Goal: Transaction & Acquisition: Purchase product/service

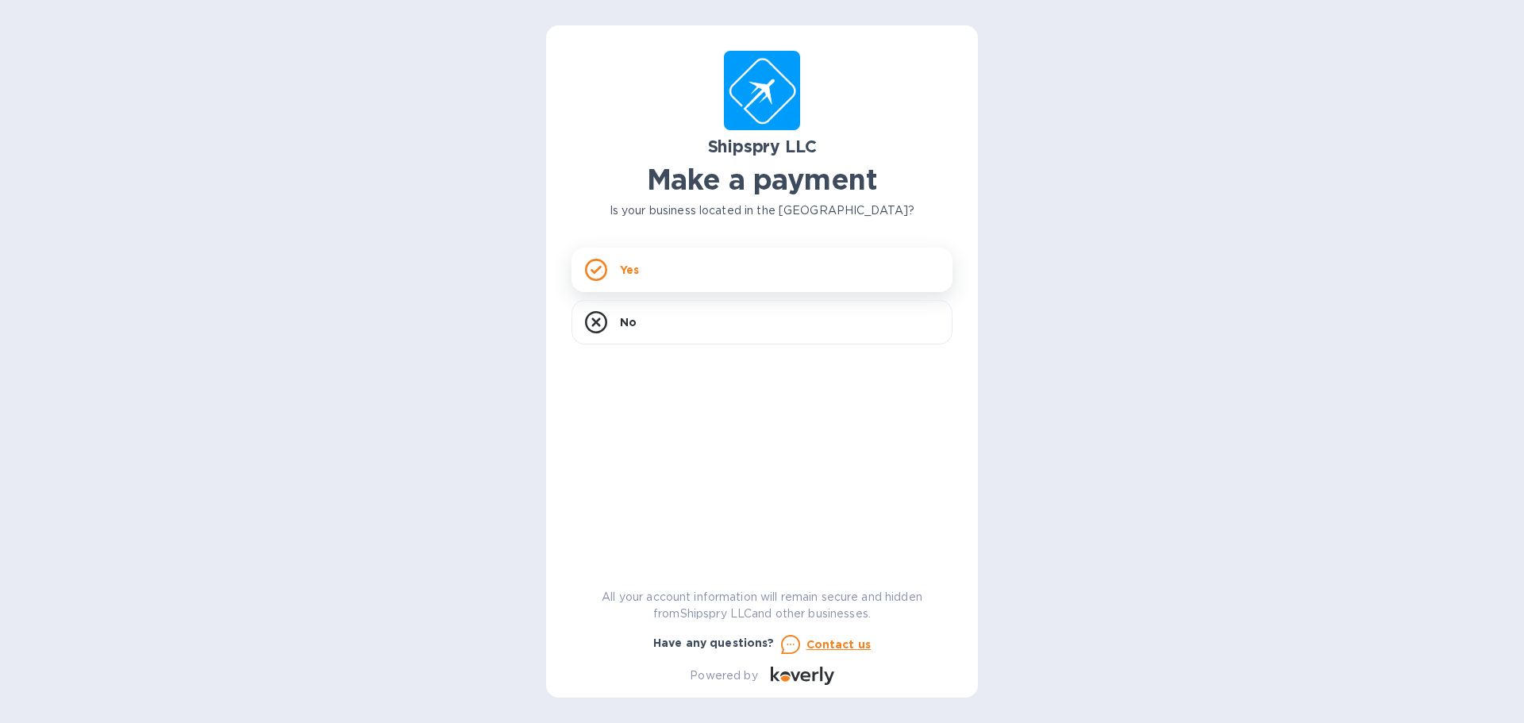
click at [649, 269] on div "Yes" at bounding box center [761, 270] width 381 height 44
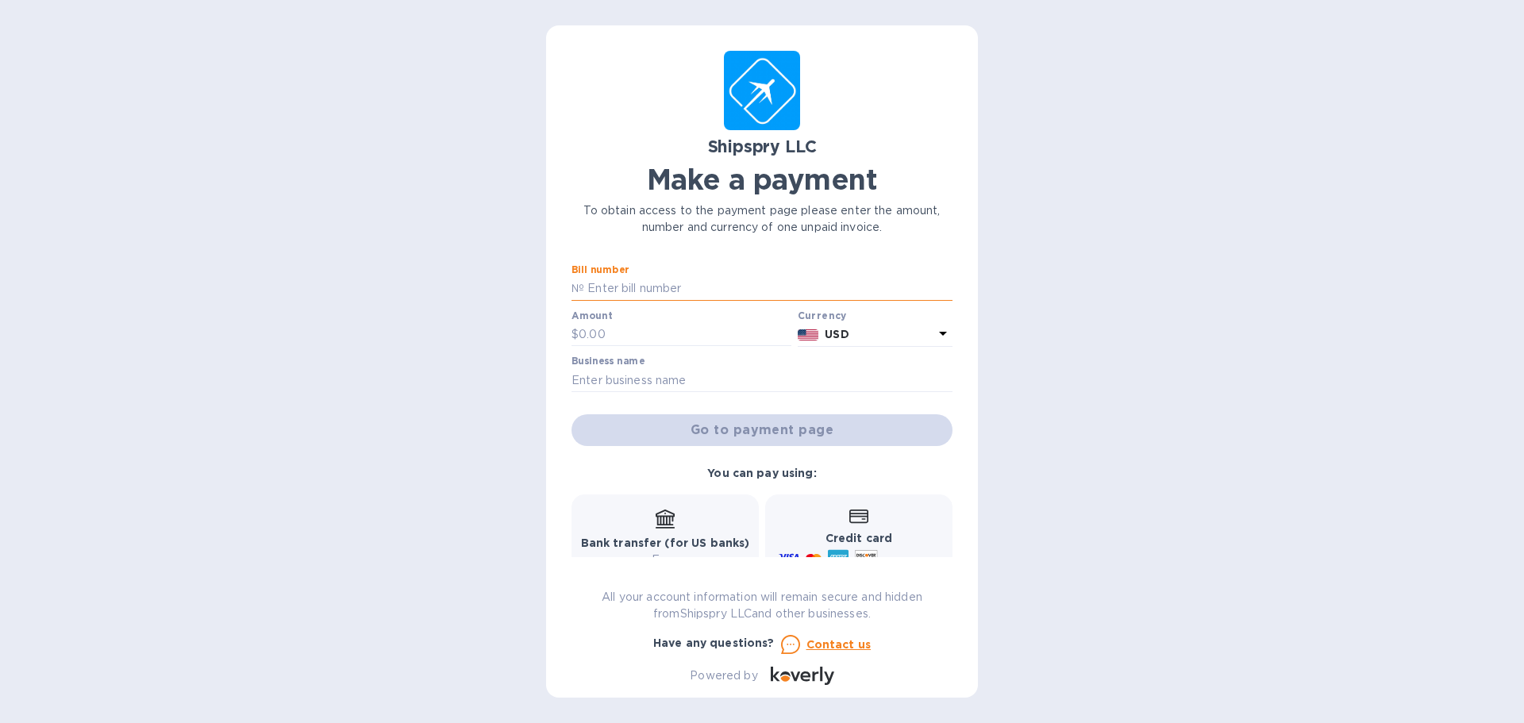
click at [716, 290] on input "text" at bounding box center [768, 289] width 368 height 24
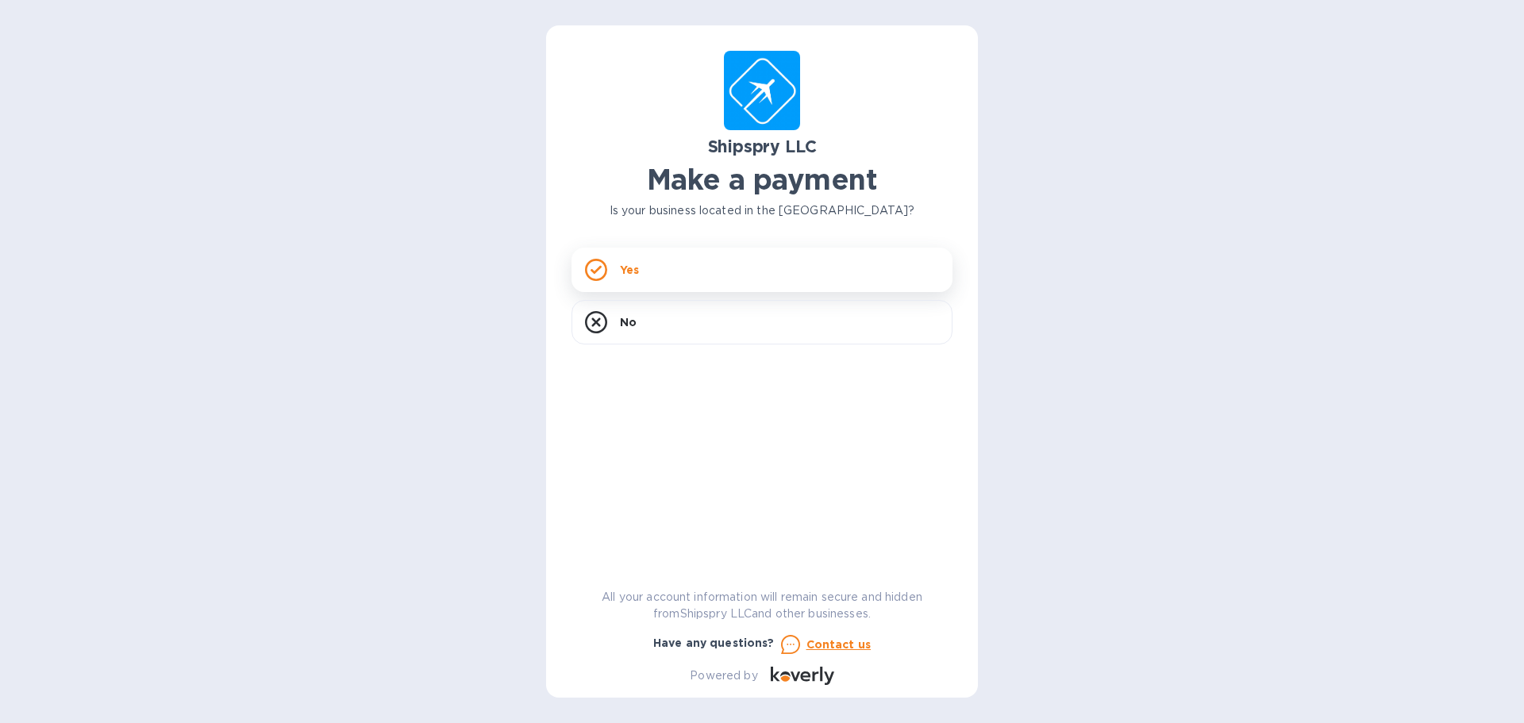
click at [613, 274] on div "Yes" at bounding box center [761, 270] width 381 height 44
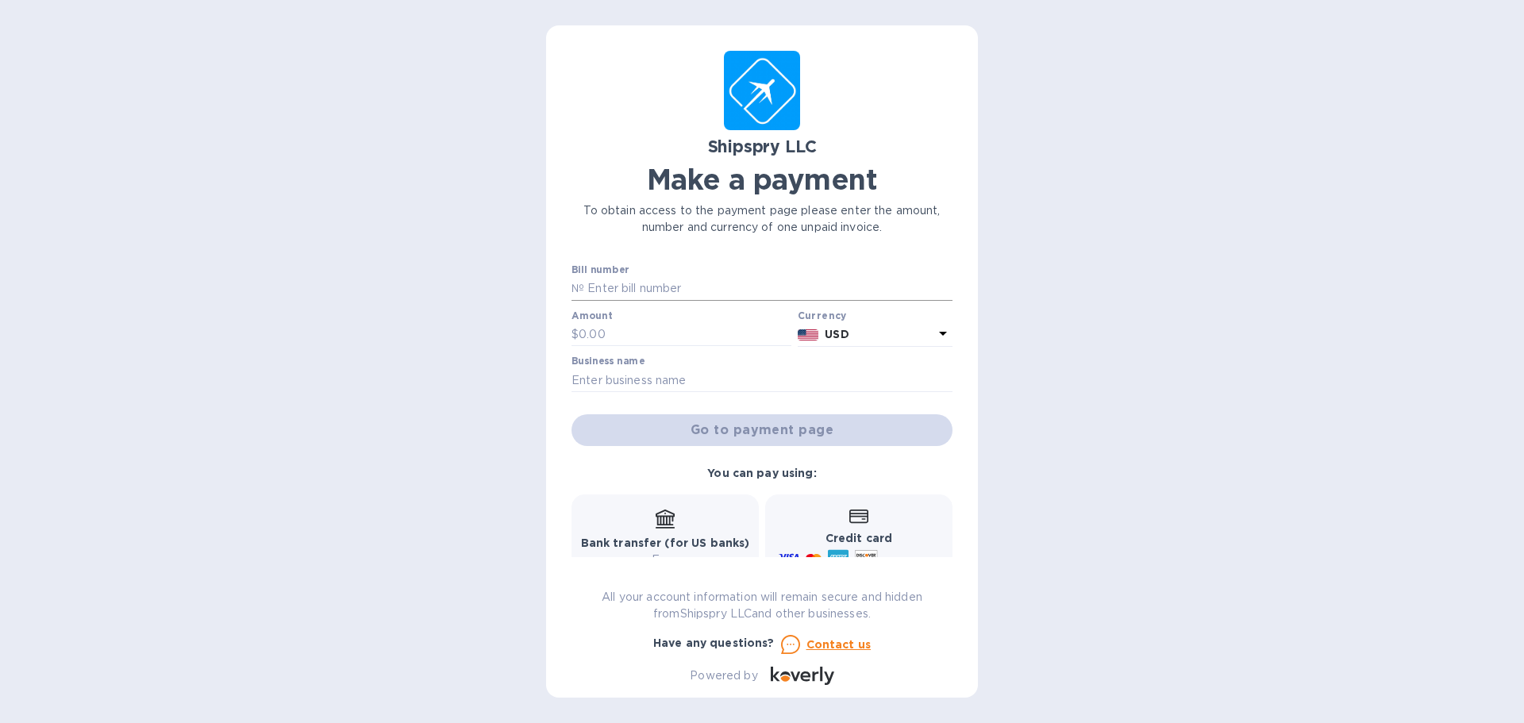
click at [643, 292] on input "text" at bounding box center [768, 289] width 368 height 24
type input "39988A"
click at [638, 336] on input "text" at bounding box center [684, 335] width 213 height 24
type input "5,913.72"
click at [717, 382] on input "text" at bounding box center [761, 380] width 381 height 24
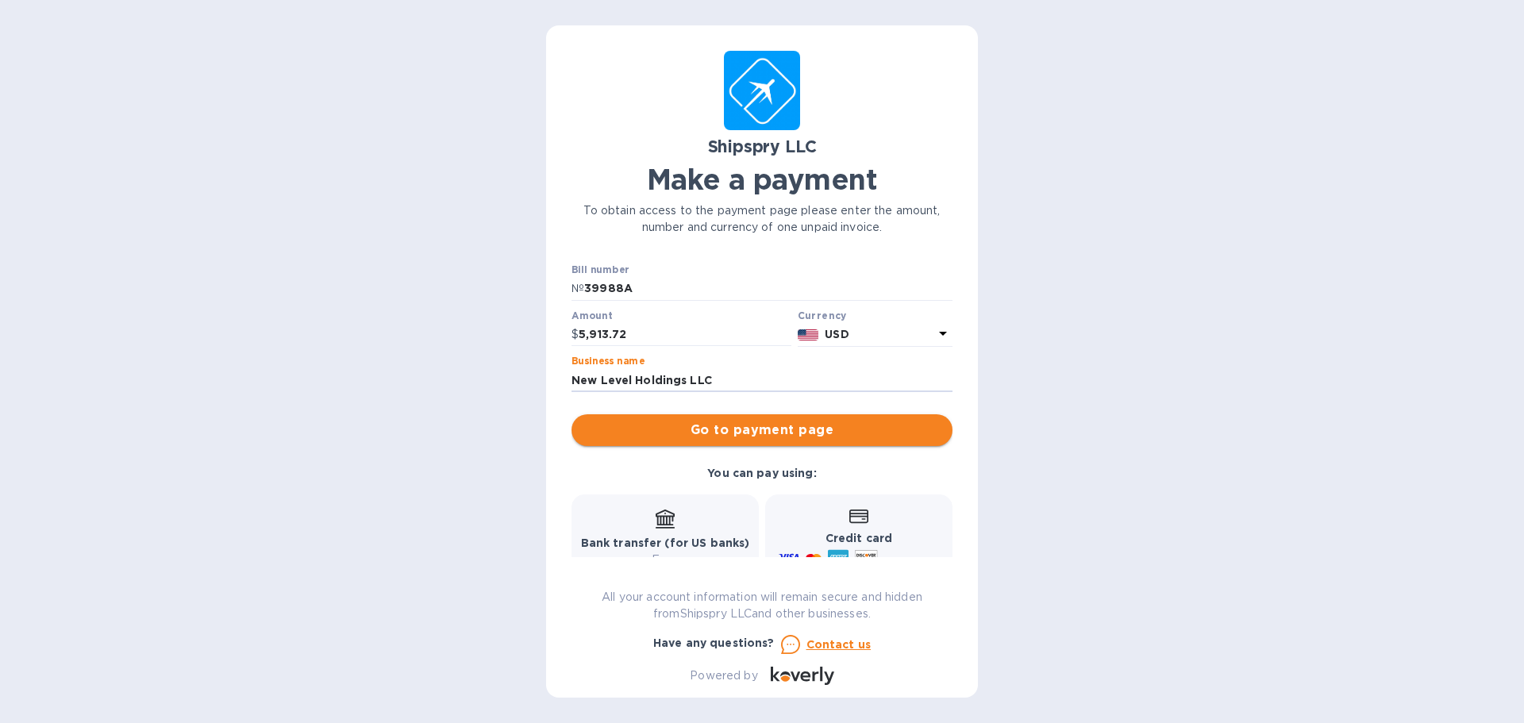
type input "New Level Holdings LLC"
click at [709, 434] on span "Go to payment page" at bounding box center [761, 430] width 355 height 19
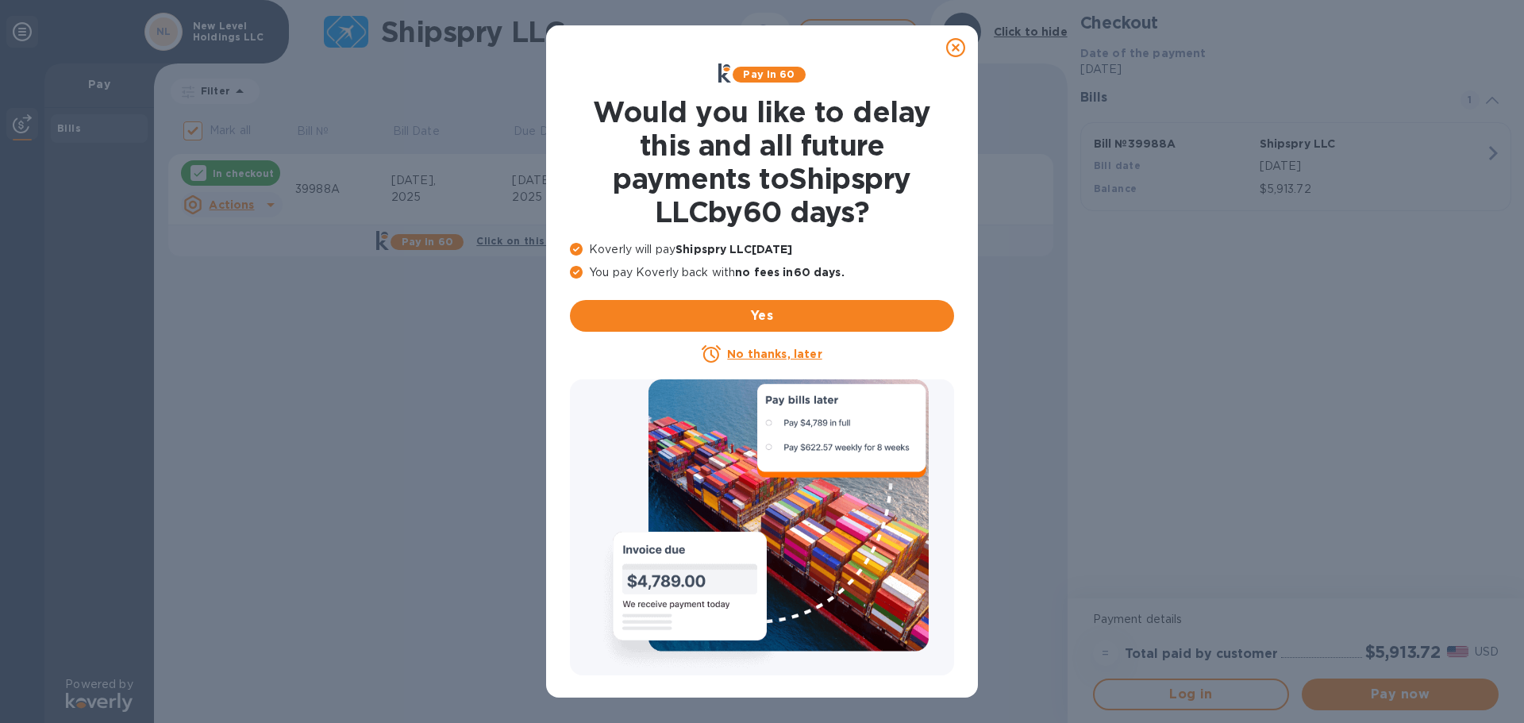
click at [943, 52] on div at bounding box center [956, 48] width 32 height 32
click at [952, 52] on icon at bounding box center [955, 47] width 19 height 19
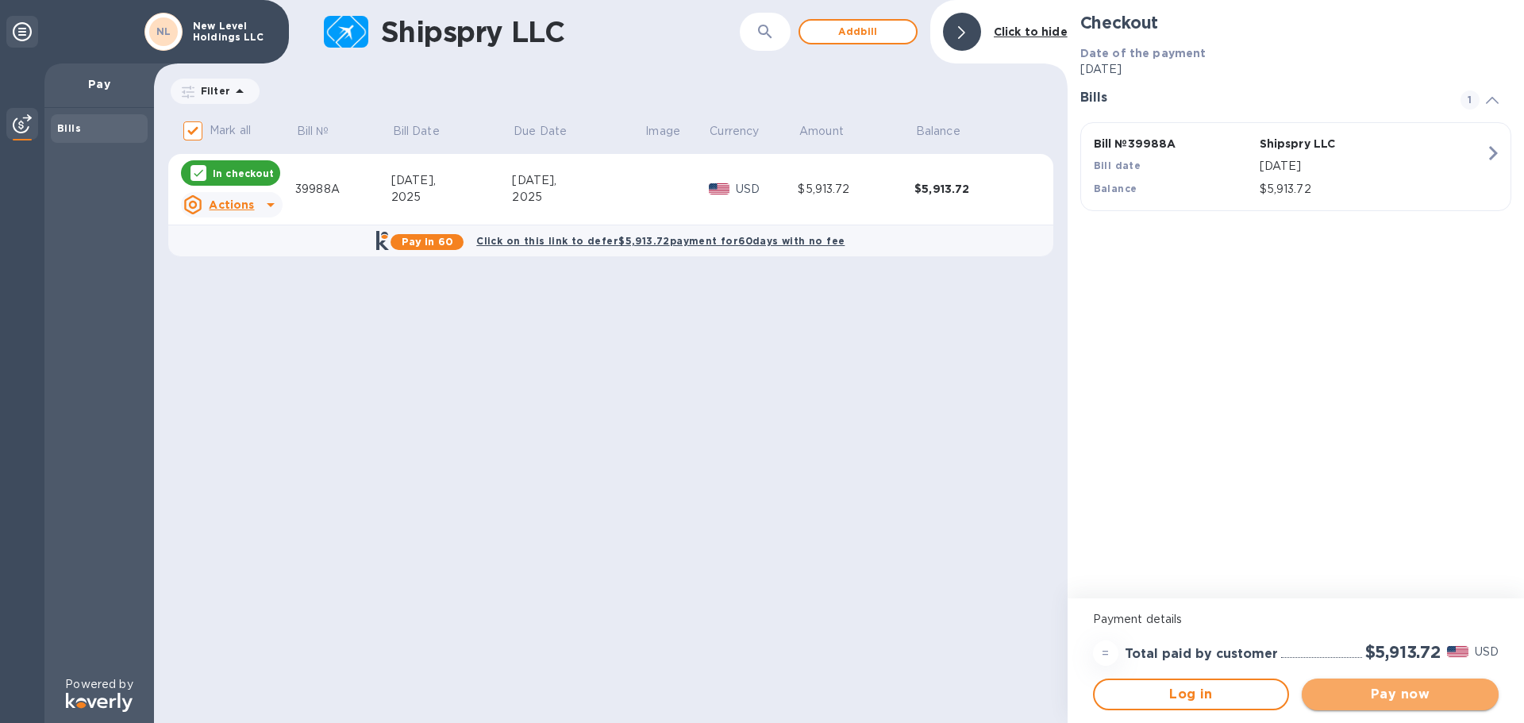
click at [1428, 685] on span "Pay now" at bounding box center [1399, 694] width 171 height 19
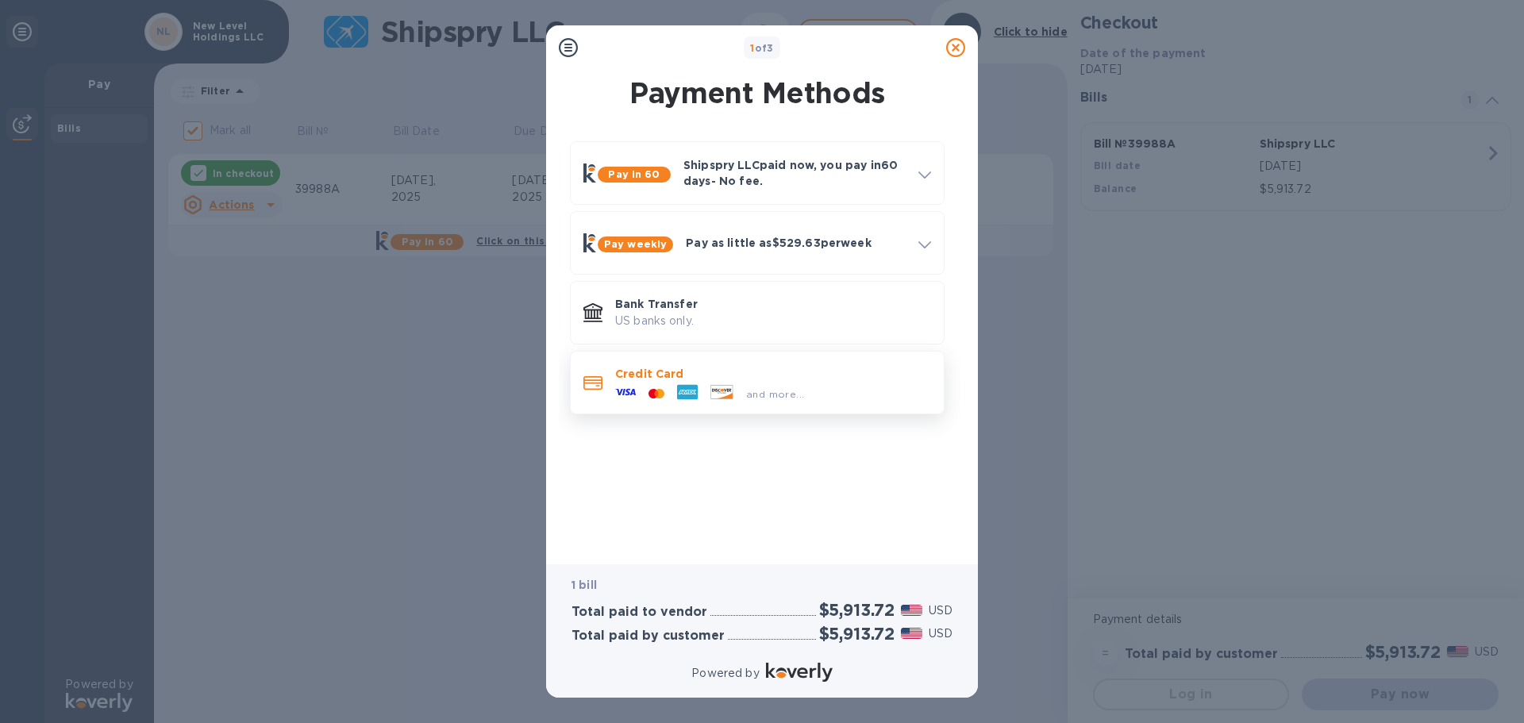
click at [808, 386] on div "and more..." at bounding box center [773, 390] width 316 height 17
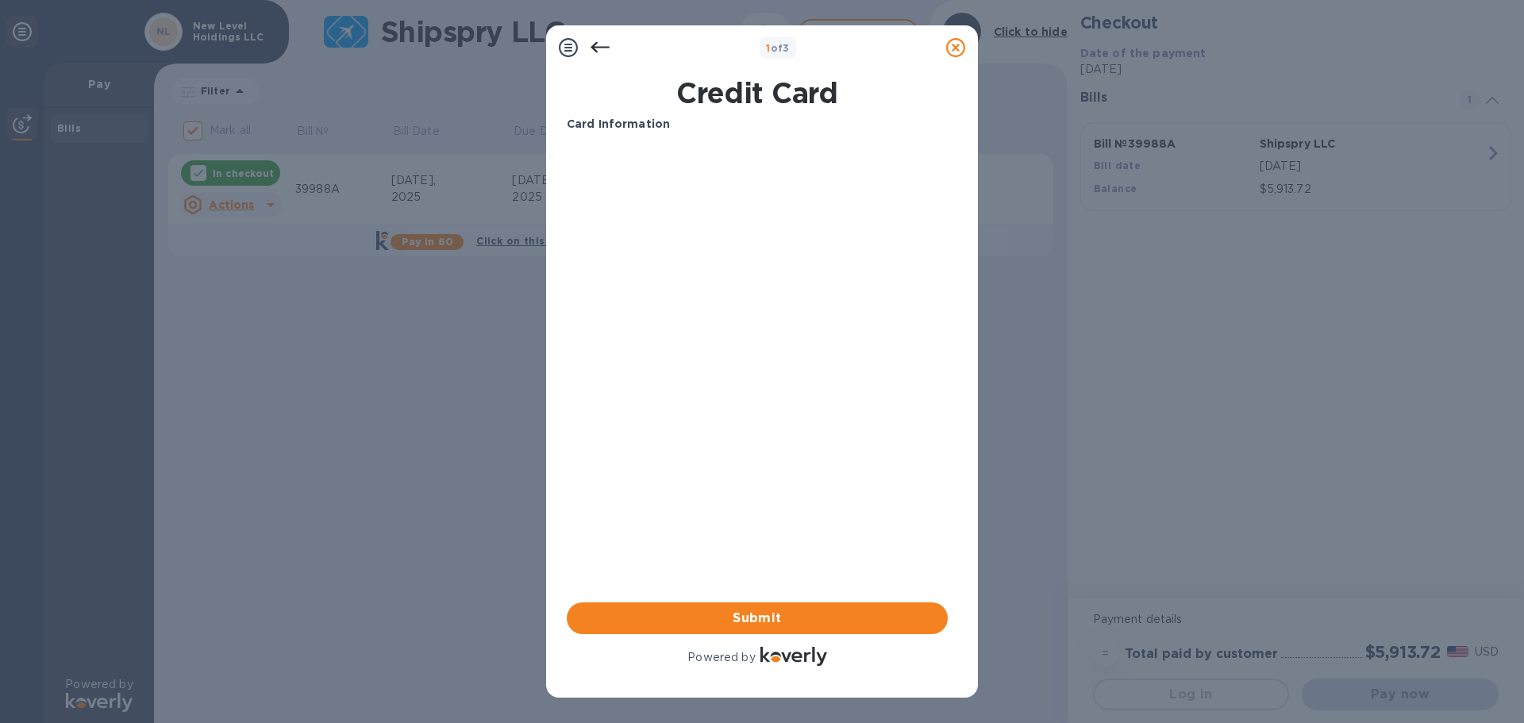
click at [594, 51] on icon at bounding box center [599, 47] width 19 height 11
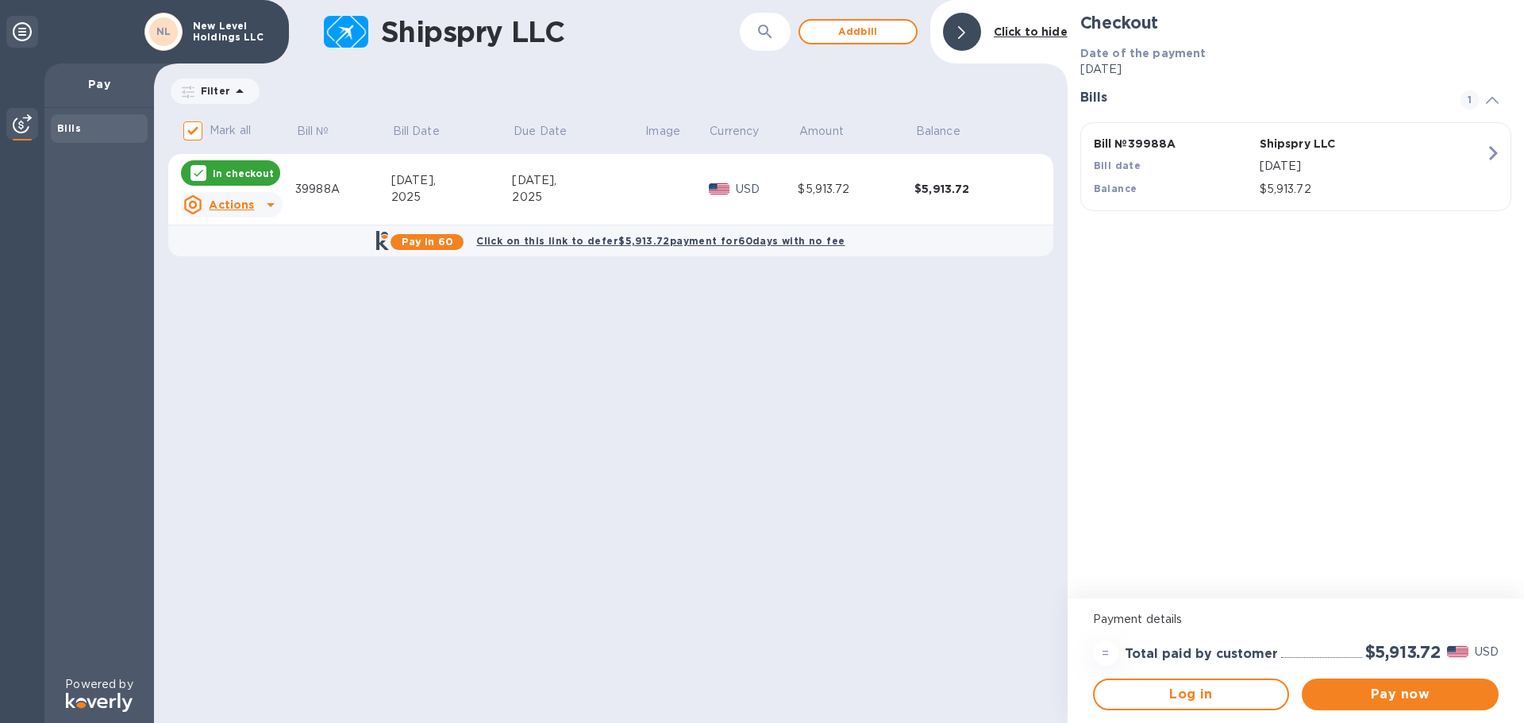
click at [244, 168] on p "In checkout" at bounding box center [243, 173] width 61 height 13
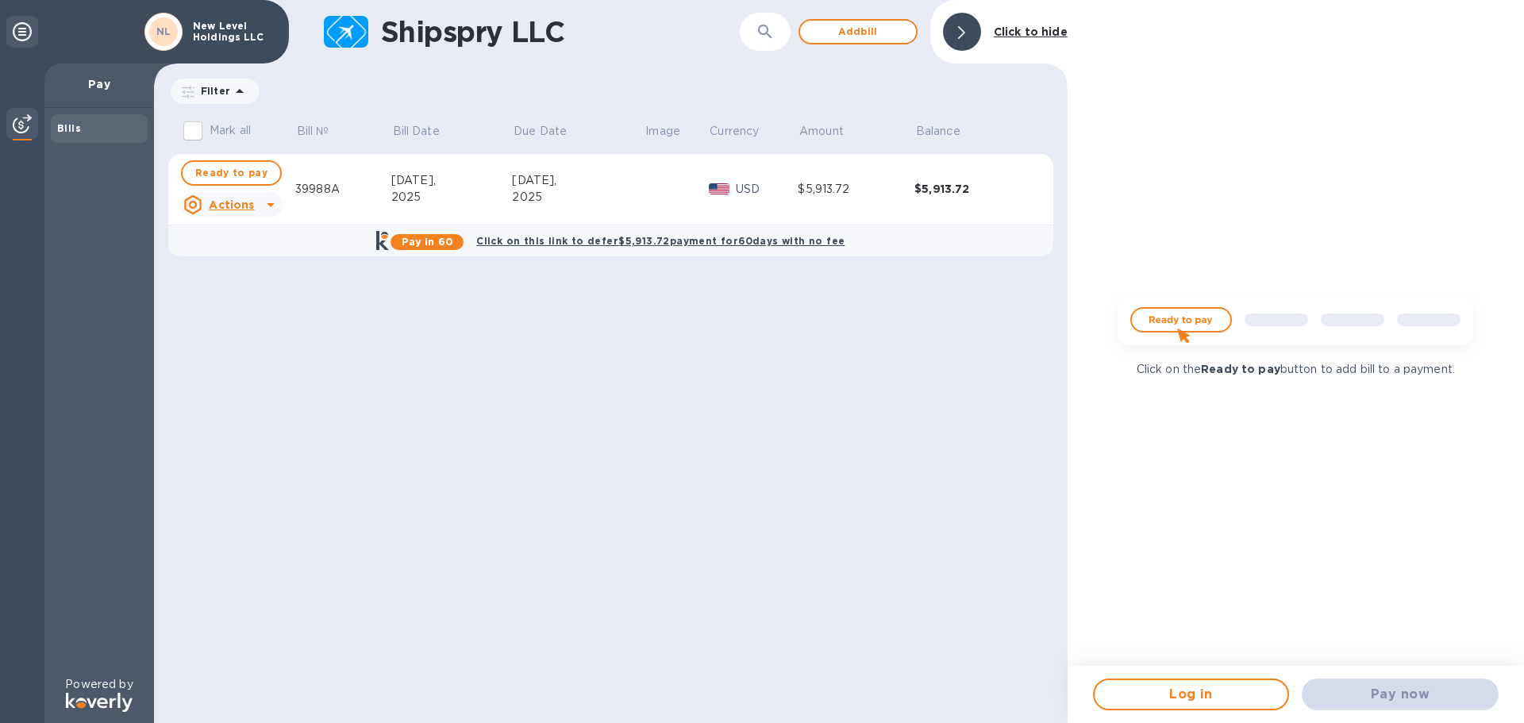
click at [244, 168] on span "Ready to pay" at bounding box center [231, 172] width 72 height 19
checkbox input "true"
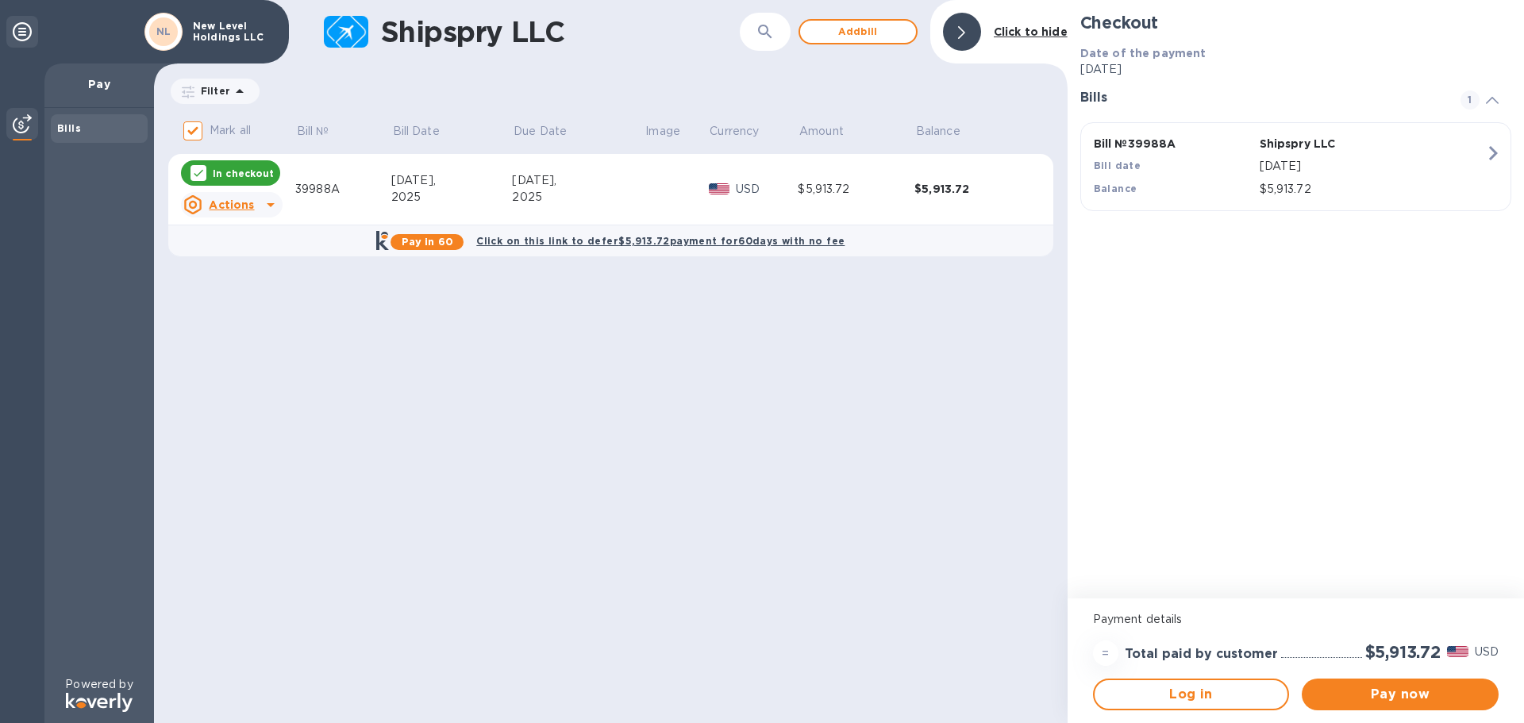
click at [1423, 167] on p "[DATE]" at bounding box center [1371, 166] width 225 height 17
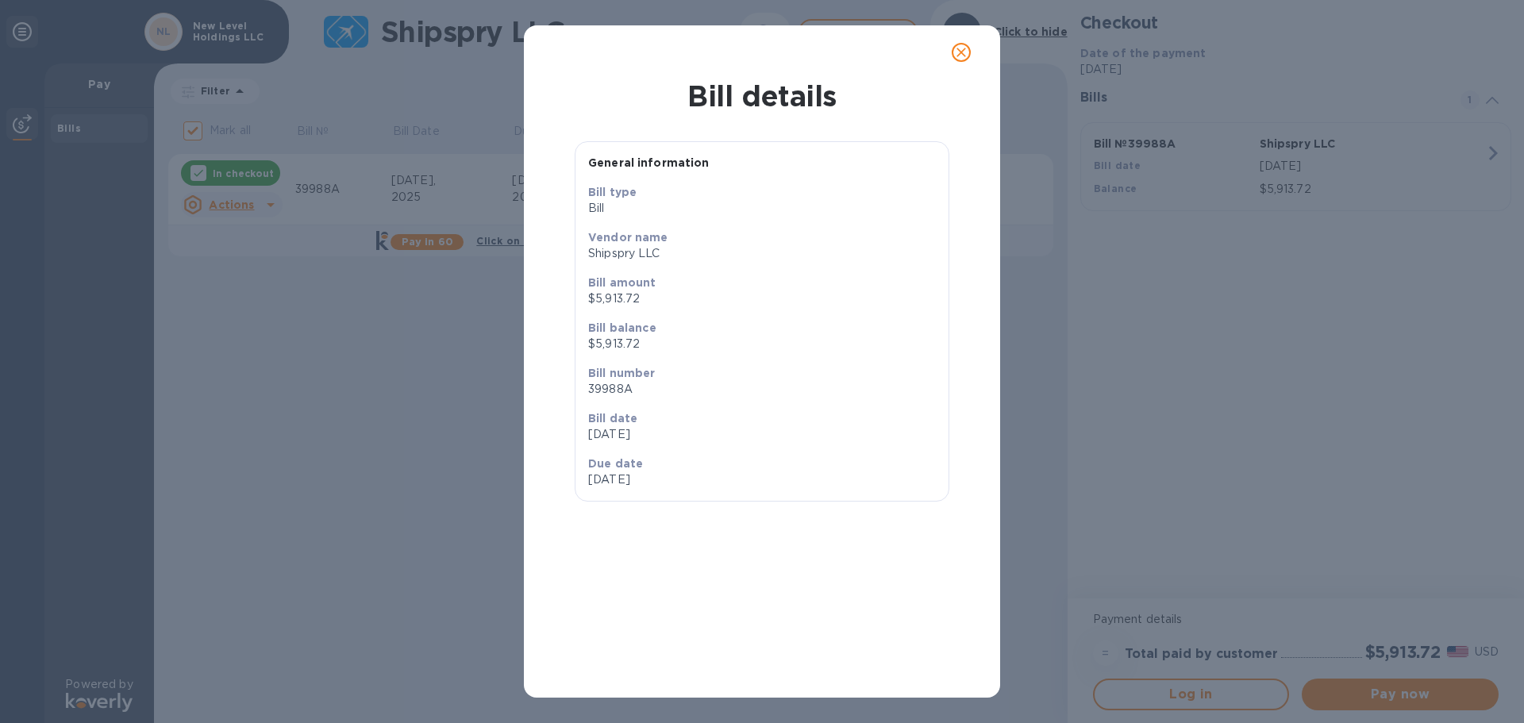
click at [973, 60] on button "close" at bounding box center [961, 52] width 38 height 38
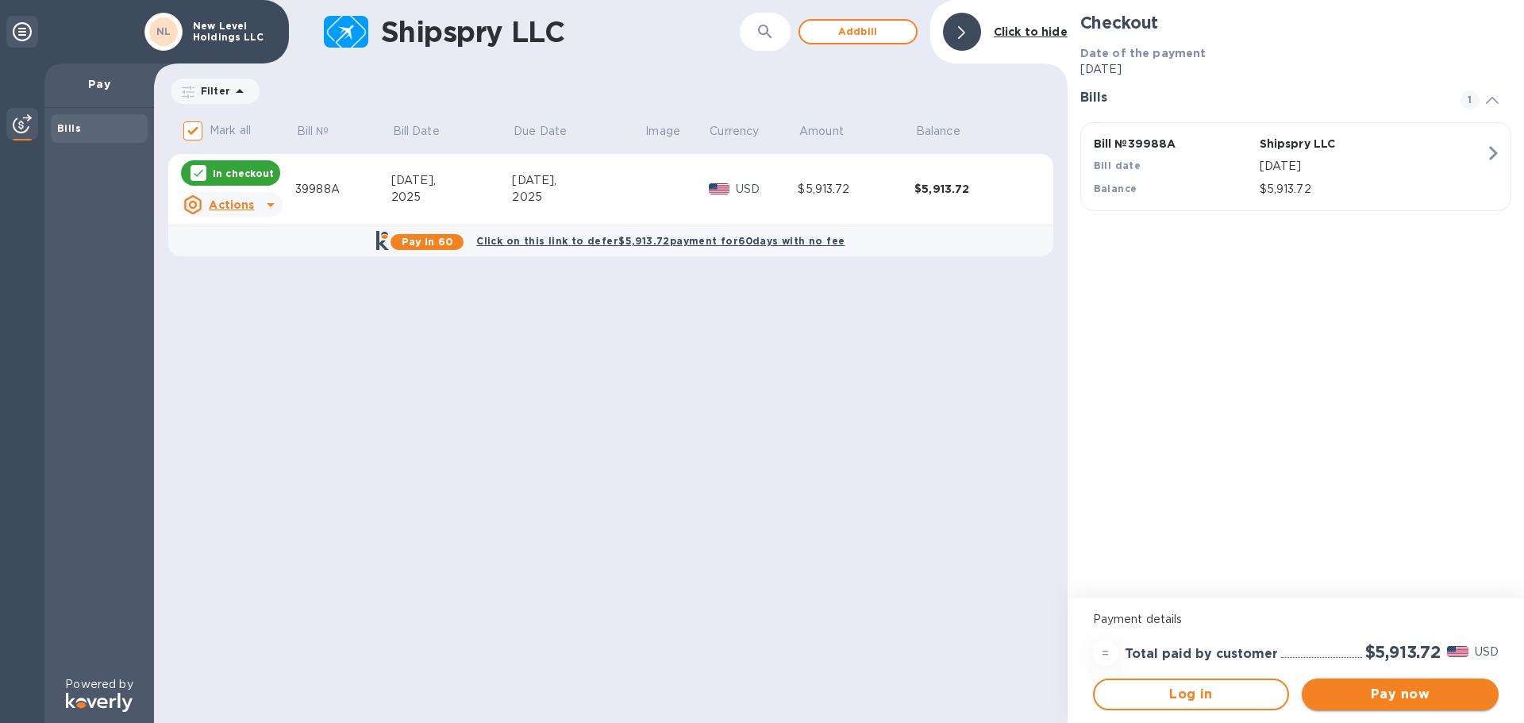
click at [1394, 696] on span "Pay now" at bounding box center [1399, 694] width 171 height 19
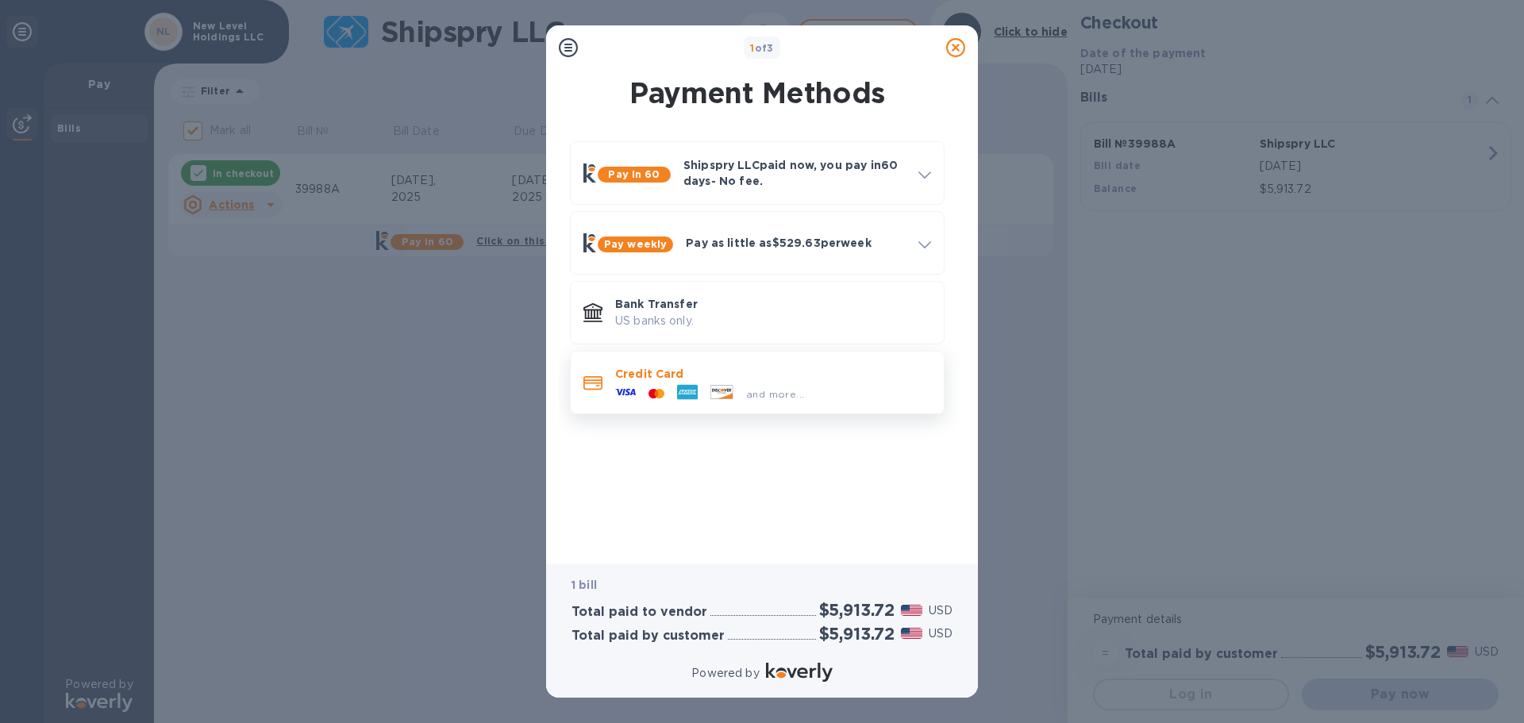
click at [856, 398] on div "and more..." at bounding box center [773, 390] width 316 height 17
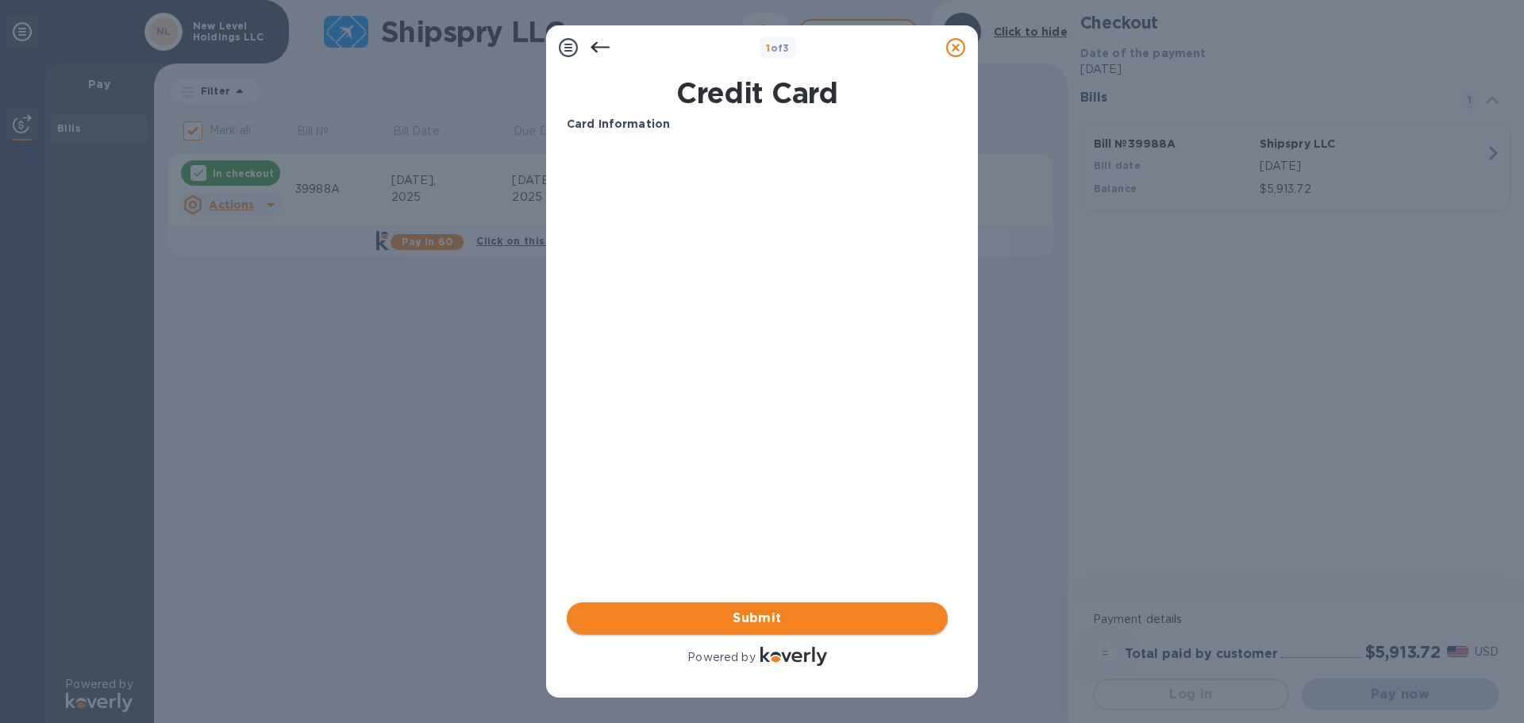
click at [830, 604] on button "Submit" at bounding box center [757, 618] width 381 height 32
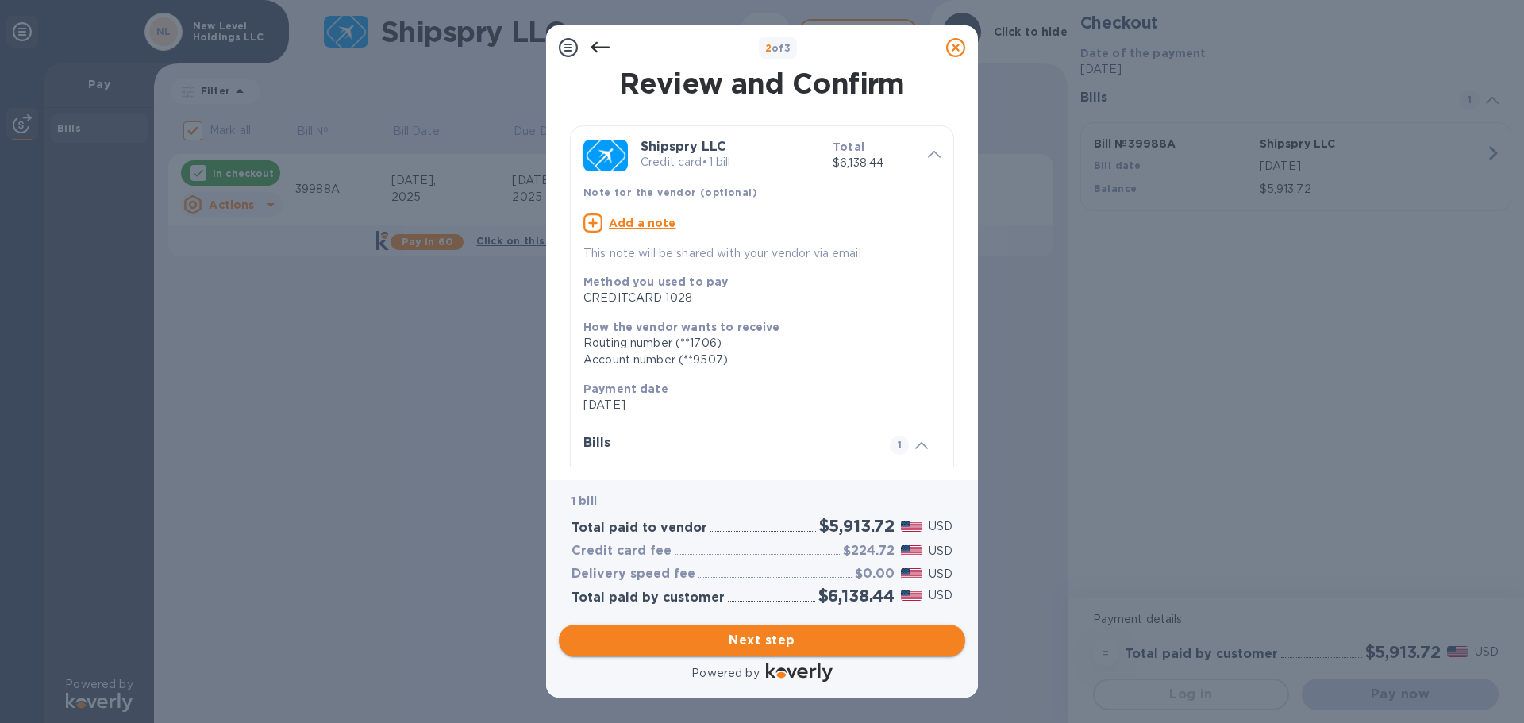
click at [730, 645] on span "Next step" at bounding box center [761, 640] width 381 height 19
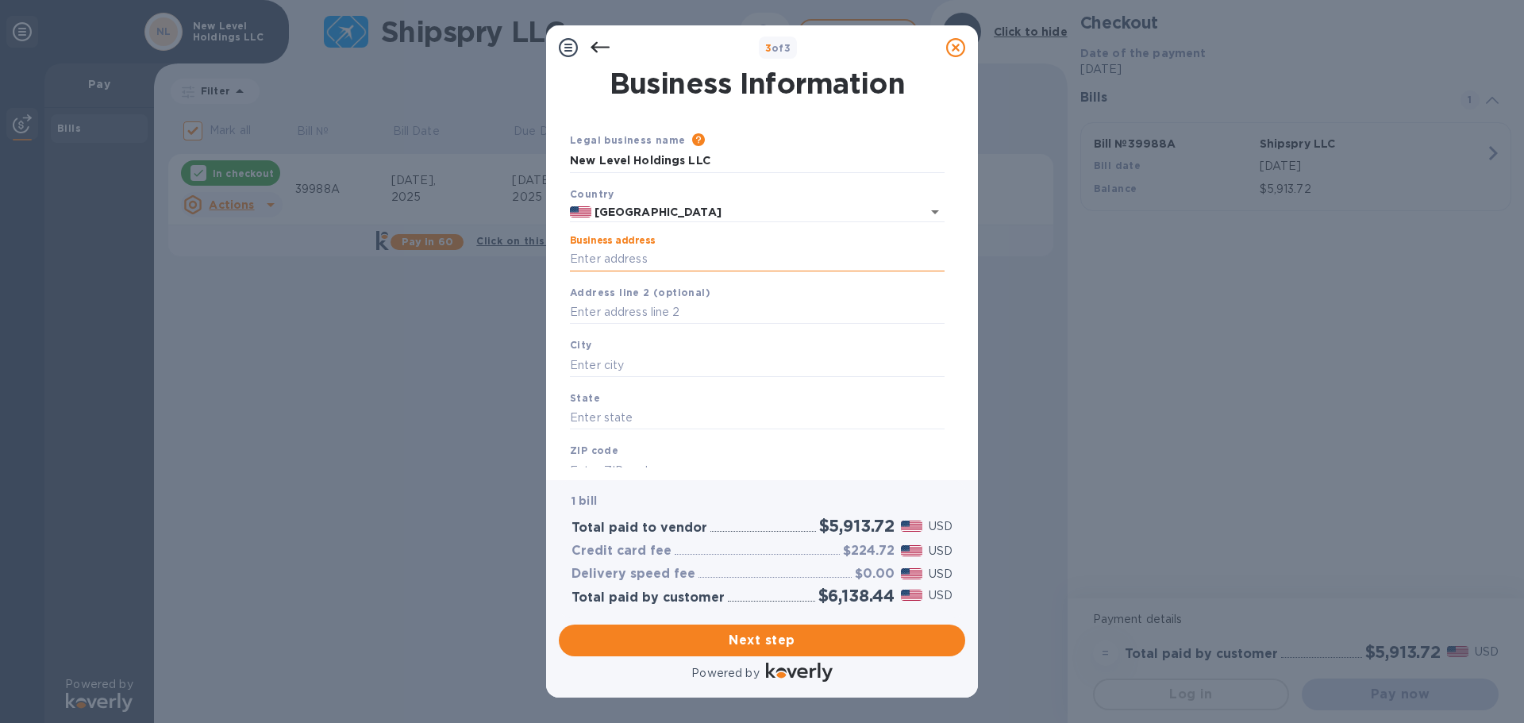
click at [667, 261] on input "Business address" at bounding box center [757, 260] width 375 height 24
type input "15270 N 83rd PL"
click at [663, 313] on input "text" at bounding box center [757, 313] width 375 height 24
type input "#300"
click at [664, 366] on input "text" at bounding box center [757, 365] width 375 height 24
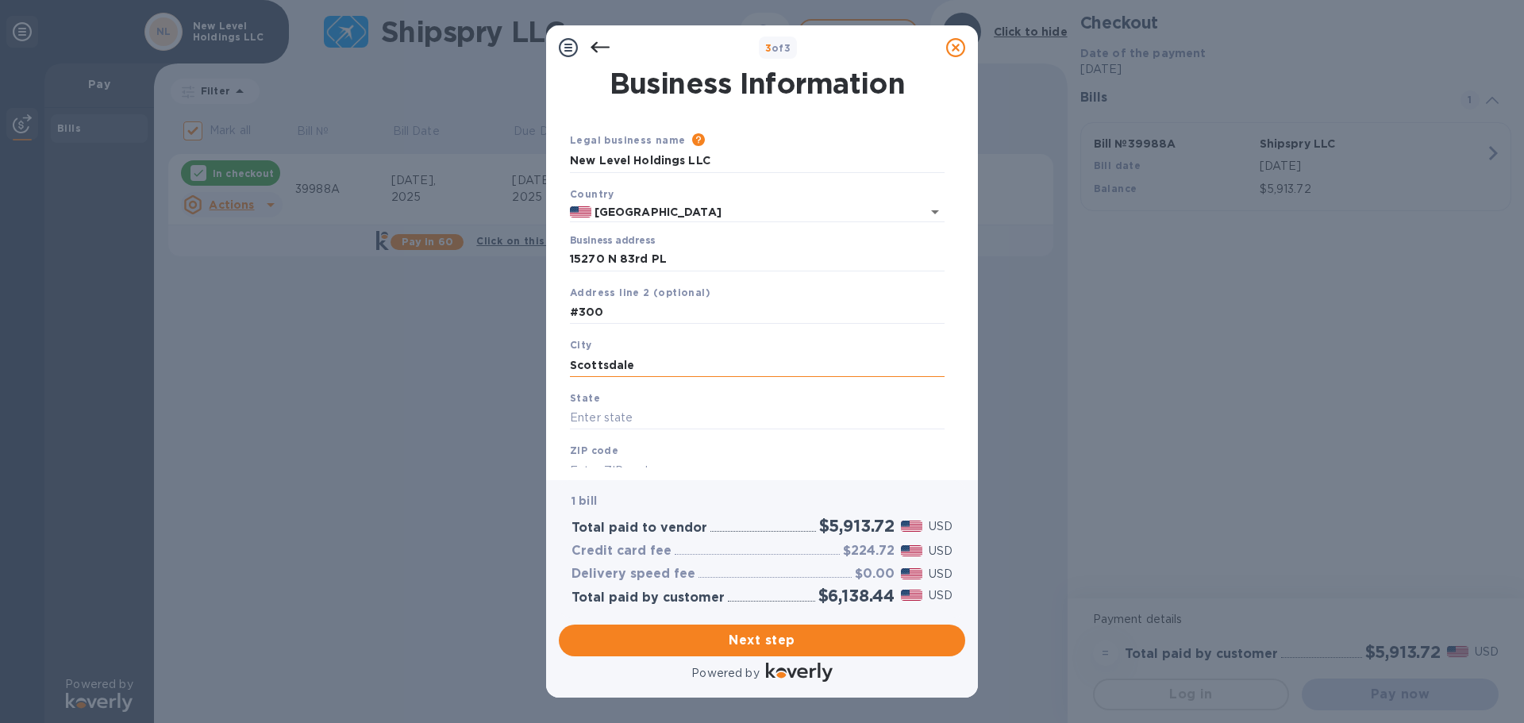
type input "Scottsdale"
type input "AZ"
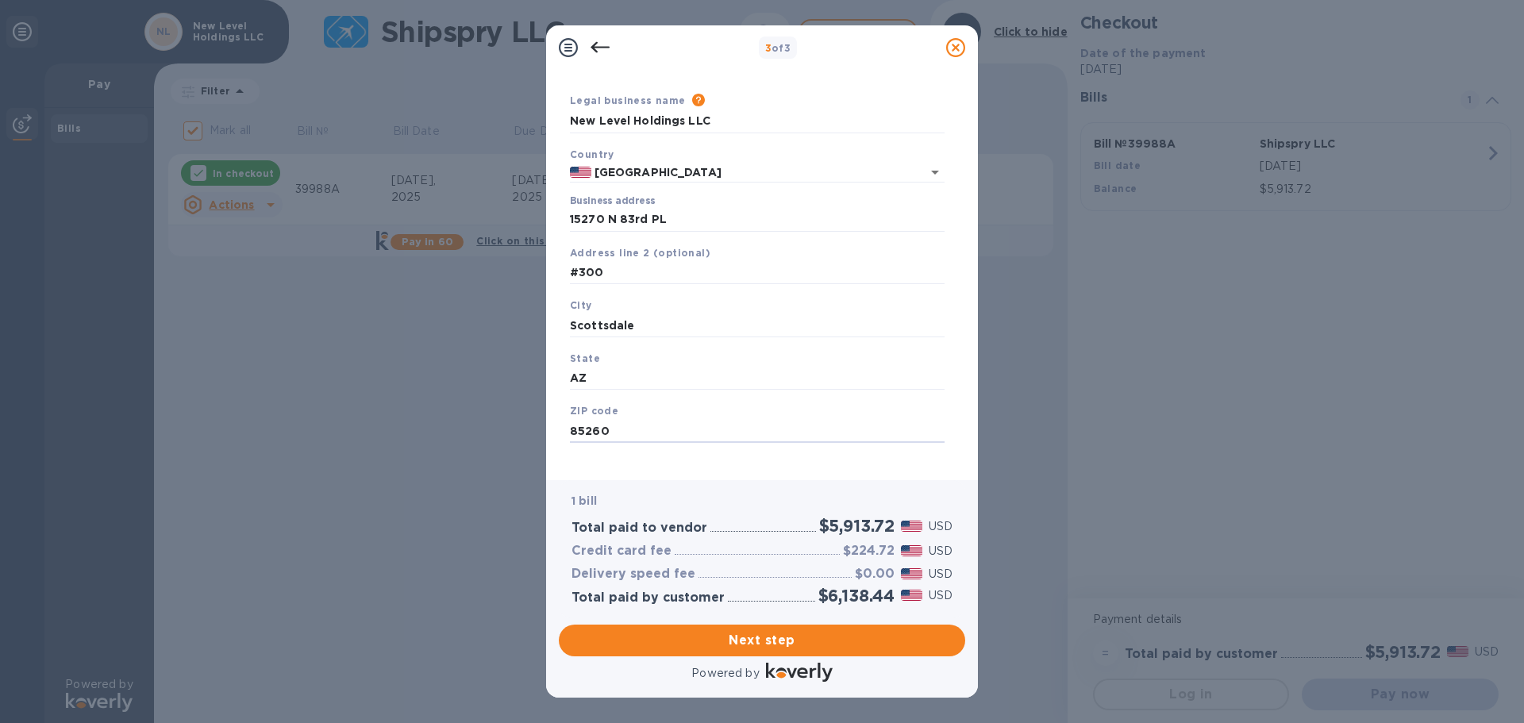
scroll to position [53, 0]
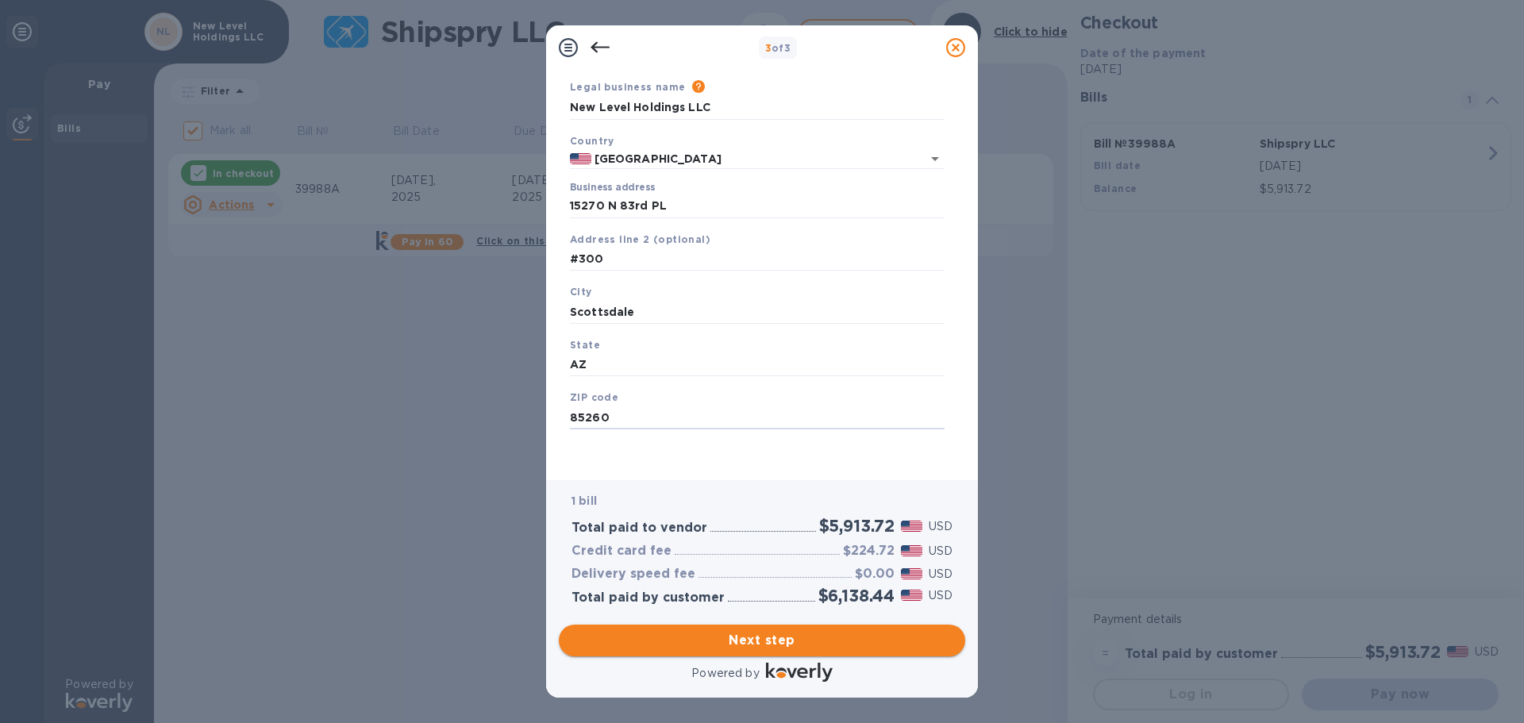
type input "85260"
click at [786, 632] on span "Next step" at bounding box center [761, 640] width 381 height 19
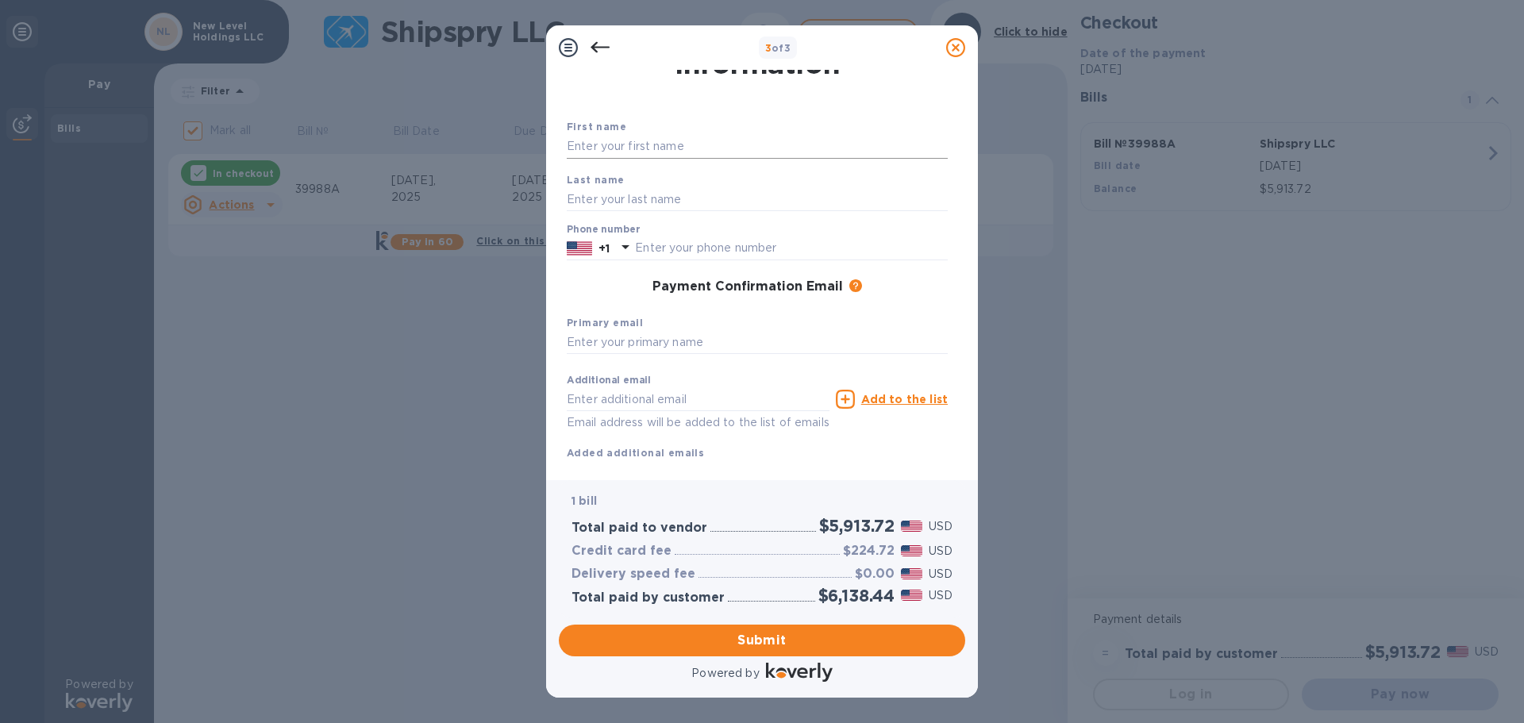
click at [679, 139] on input "text" at bounding box center [757, 147] width 381 height 24
type input "[PERSON_NAME]"
click at [724, 249] on input "text" at bounding box center [791, 248] width 313 height 24
type input "6"
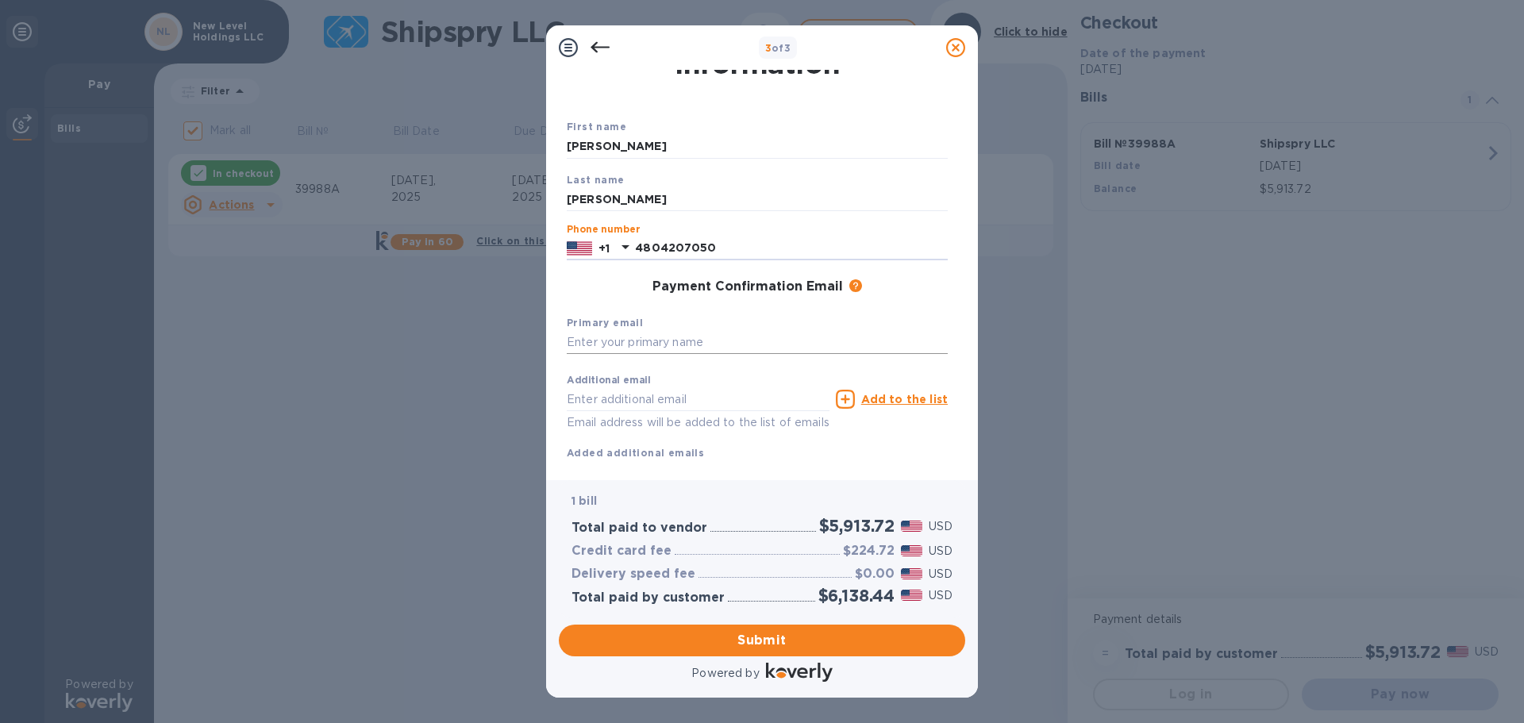
type input "4804207050"
click at [702, 334] on input "text" at bounding box center [757, 343] width 381 height 24
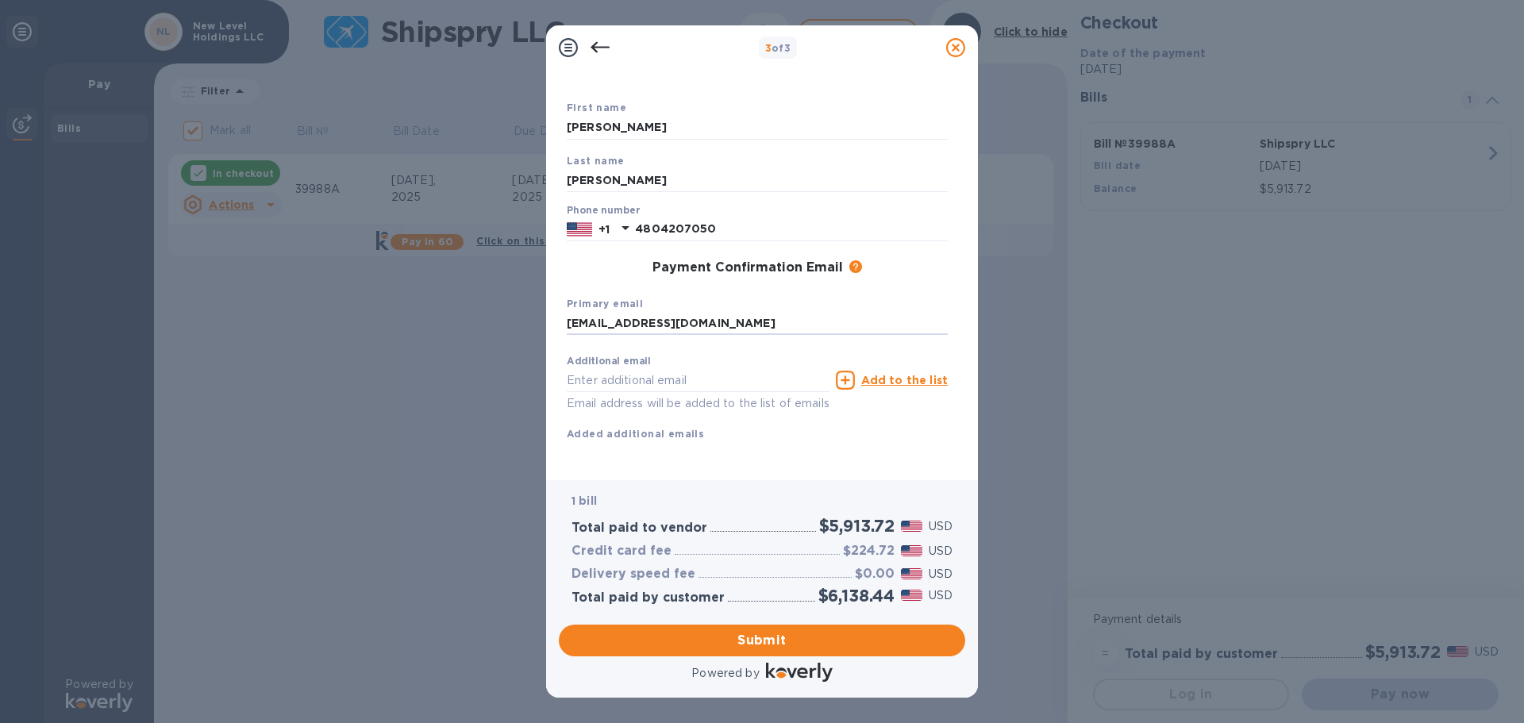
scroll to position [90, 0]
type input "[EMAIL_ADDRESS][DOMAIN_NAME]"
drag, startPoint x: 851, startPoint y: 647, endPoint x: 877, endPoint y: 652, distance: 26.0
click at [851, 646] on span "Submit" at bounding box center [761, 640] width 381 height 19
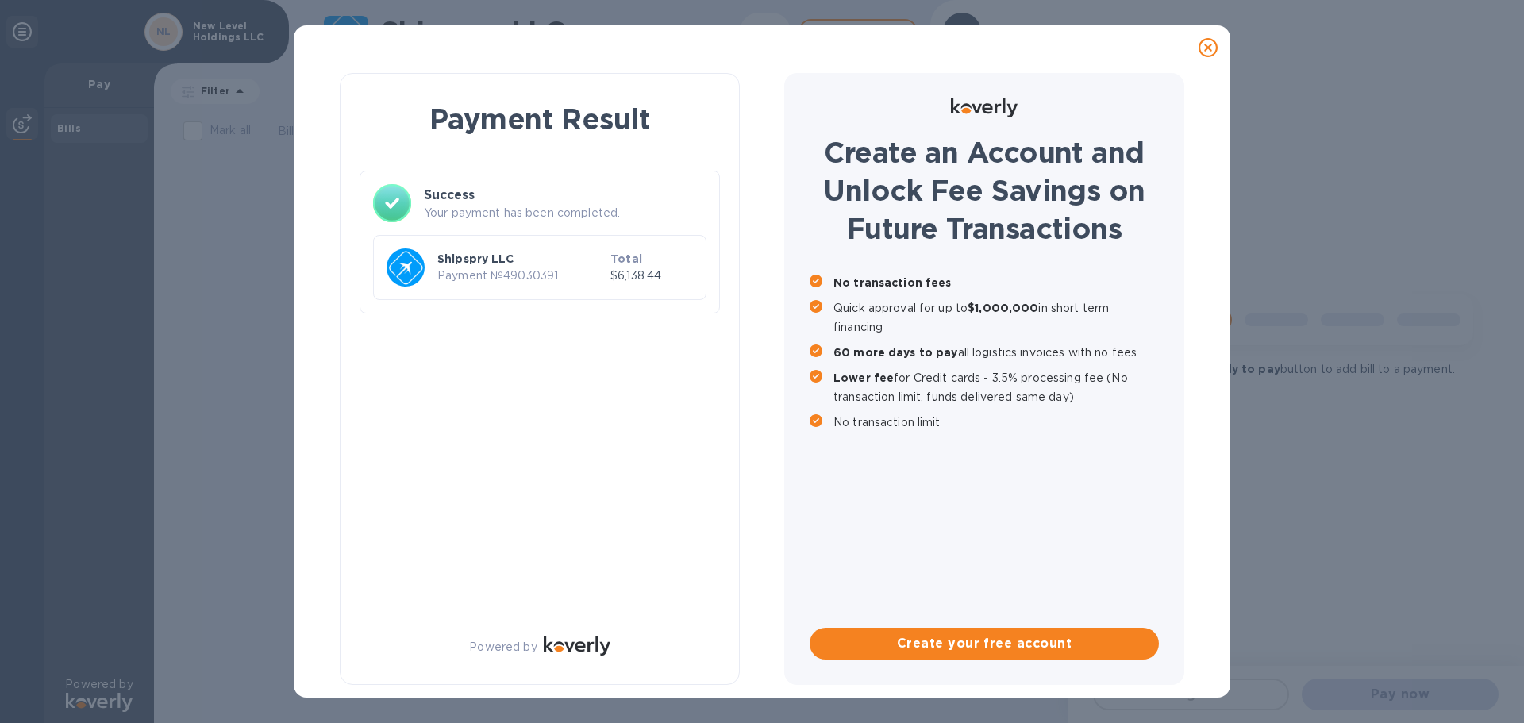
checkbox input "false"
